Goal: Transaction & Acquisition: Book appointment/travel/reservation

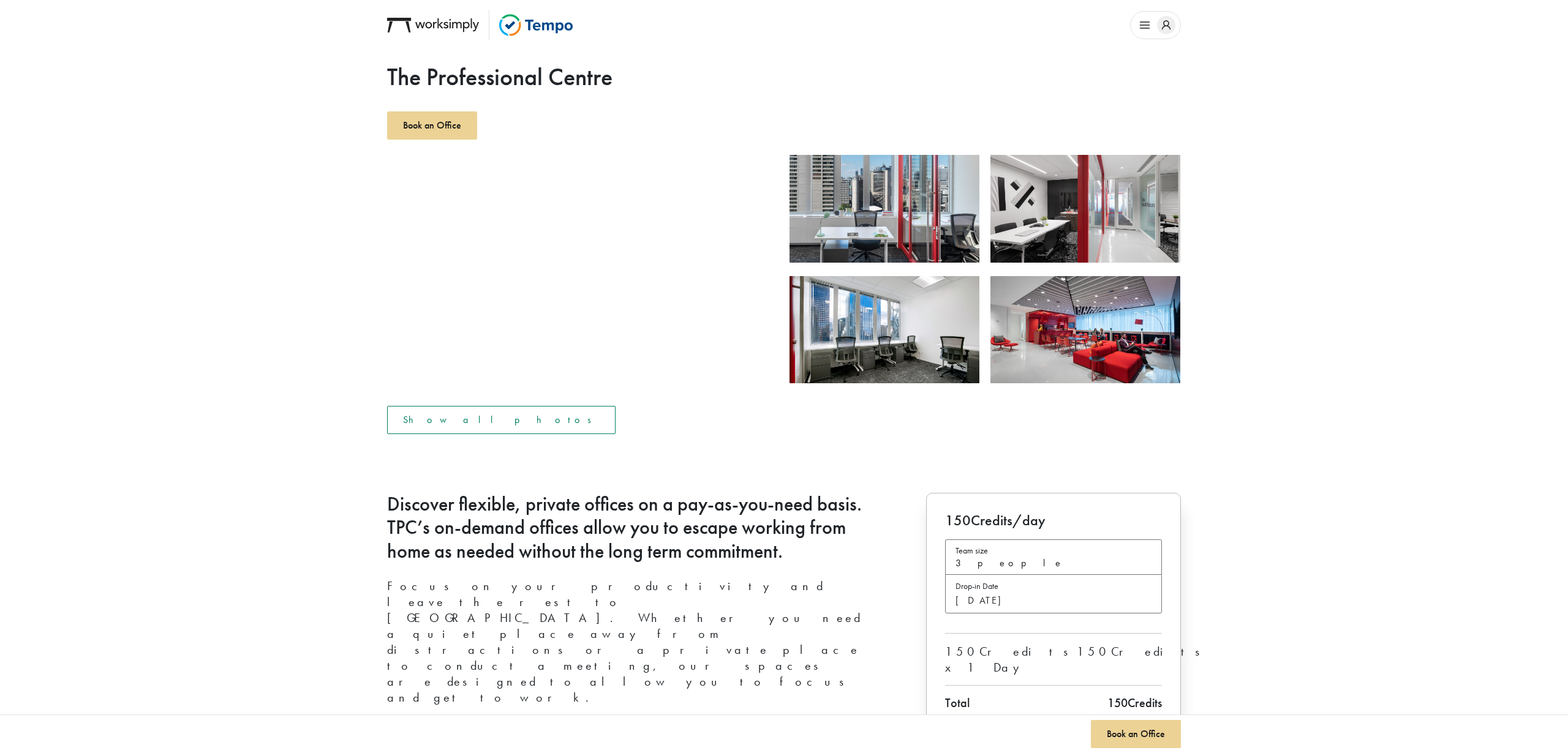
scroll to position [215, 0]
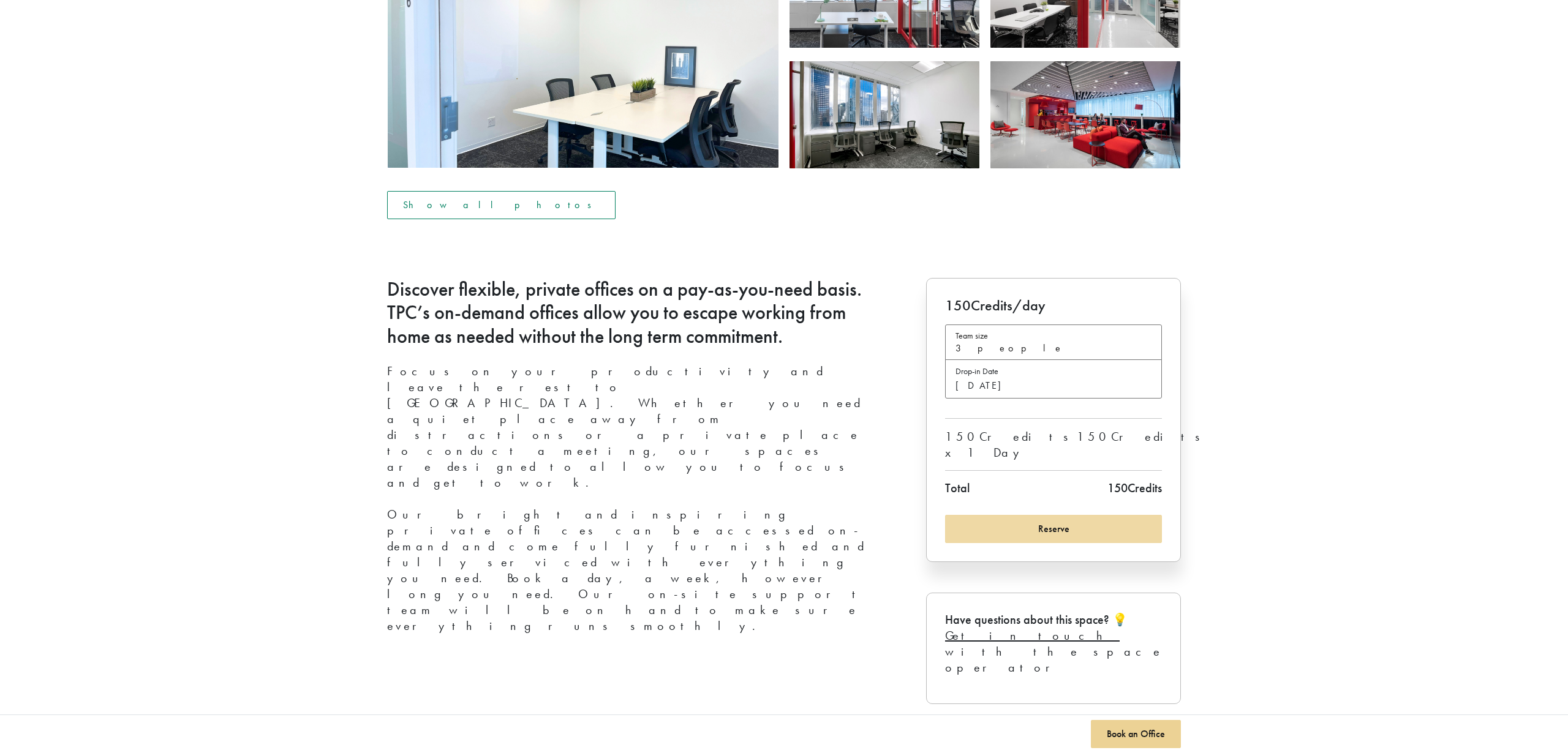
click at [1057, 522] on span "Reserve" at bounding box center [1053, 528] width 31 height 13
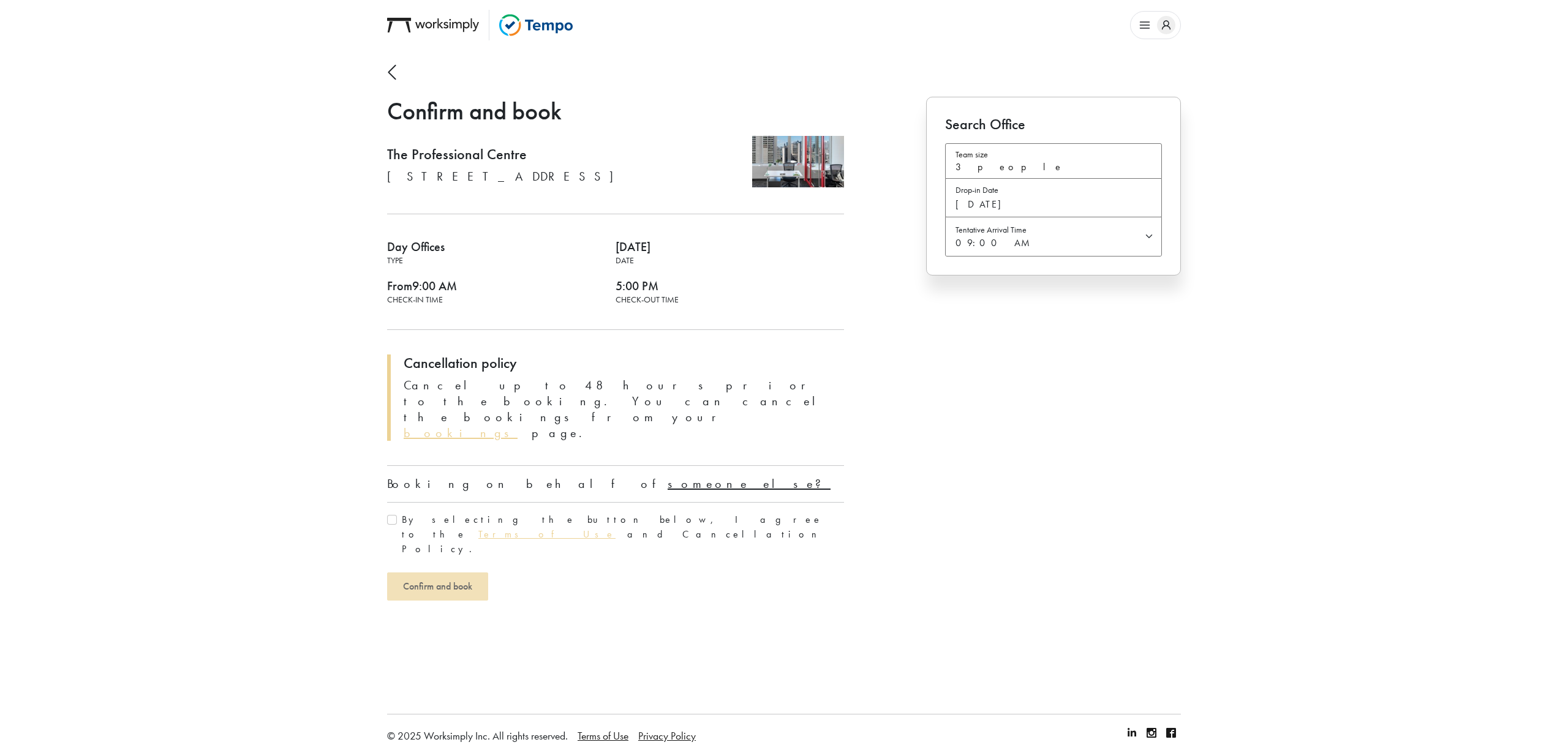
click at [453, 512] on label "By selecting the button below, I agree to the Terms of Use and Cancellation Pol…" at bounding box center [622, 534] width 442 height 44
click at [397, 515] on input "By selecting the button below, I agree to the Terms of Use and Cancellation Pol…" at bounding box center [392, 520] width 10 height 10
checkbox input "true"
click at [667, 476] on u "someone else?" at bounding box center [749, 484] width 163 height 16
click at [591, 502] on input "text" at bounding box center [615, 517] width 457 height 30
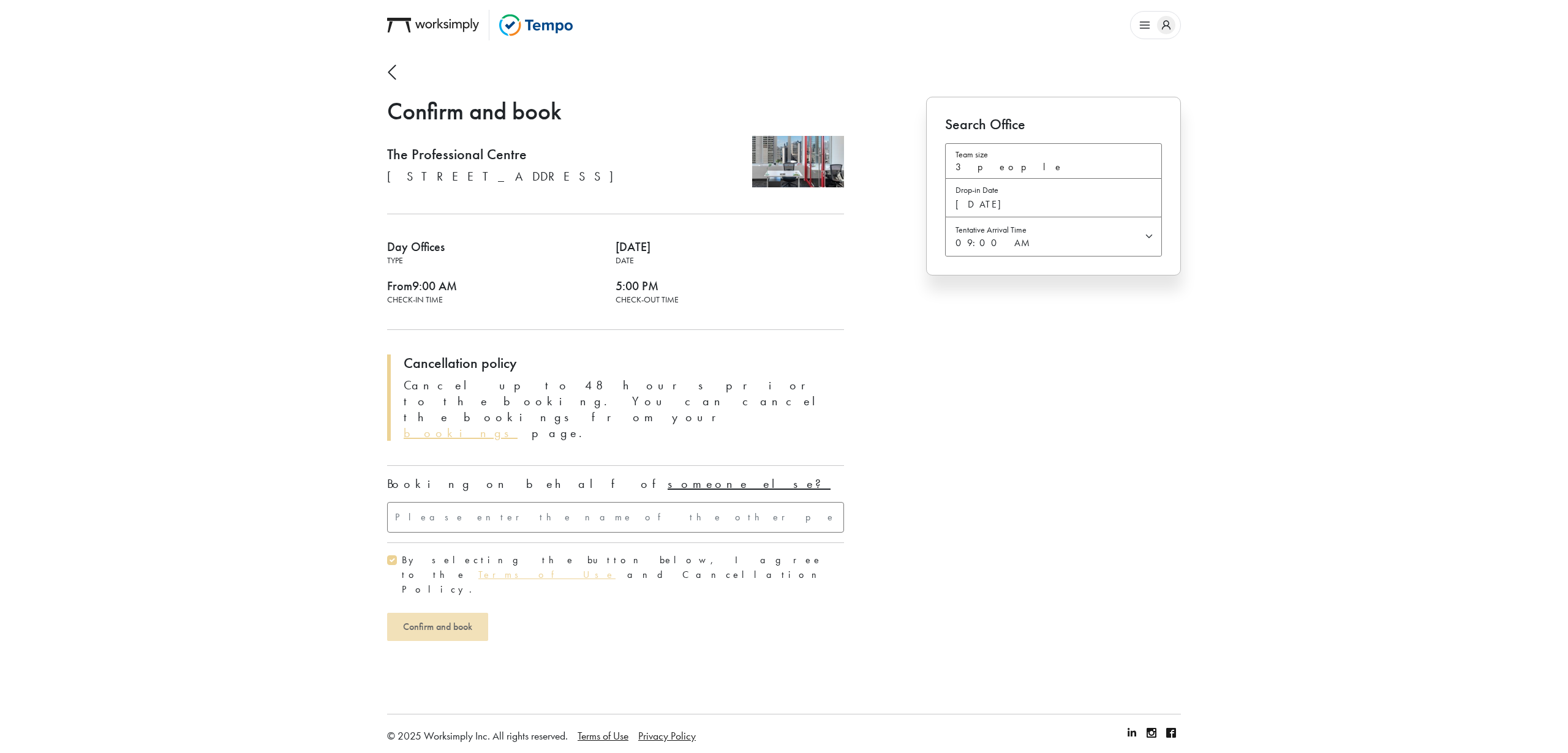
paste input "[PERSON_NAME]"
type input "[PERSON_NAME]"
click at [472, 620] on span "Confirm and book" at bounding box center [437, 626] width 69 height 13
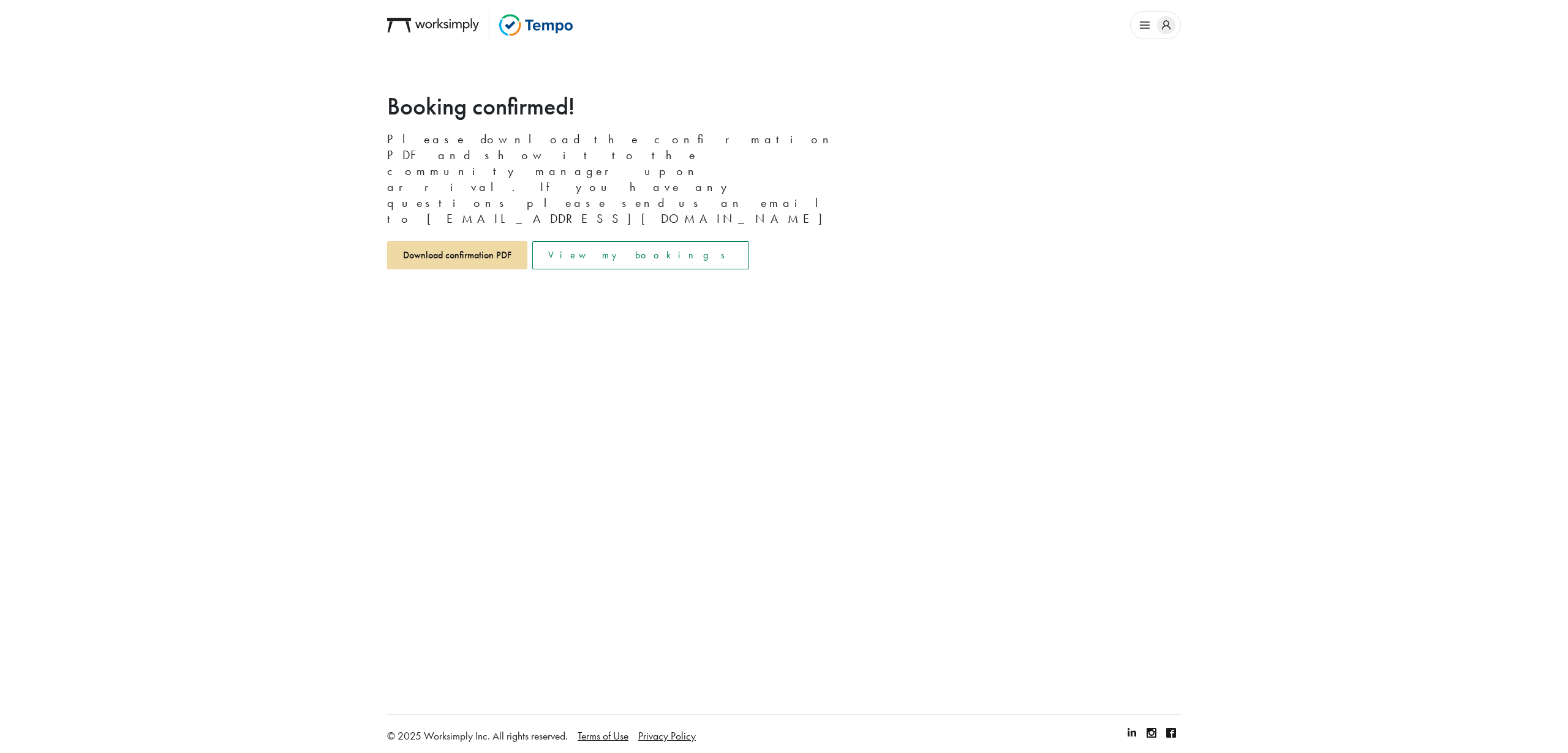
click at [498, 241] on link "Download confirmation PDF" at bounding box center [457, 255] width 140 height 28
